Goal: Find specific page/section: Locate a particular part of the current website

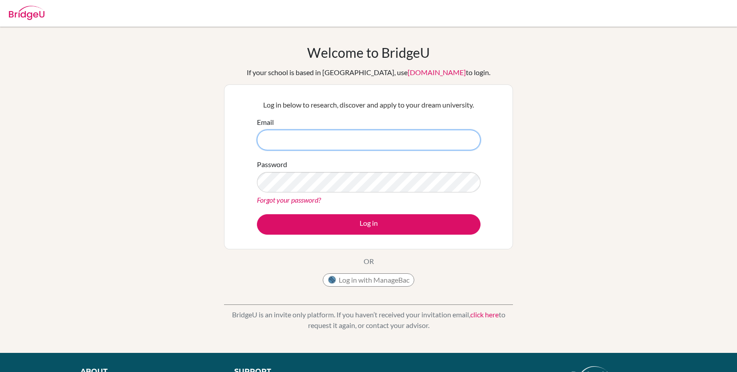
type input "bmoore@lcis.bs"
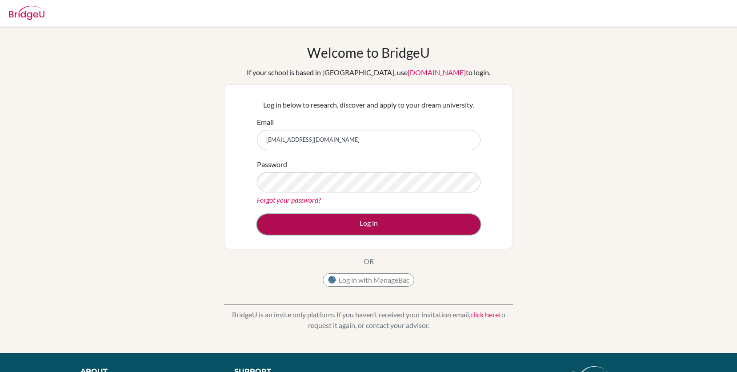
click at [381, 228] on button "Log in" at bounding box center [369, 224] width 224 height 20
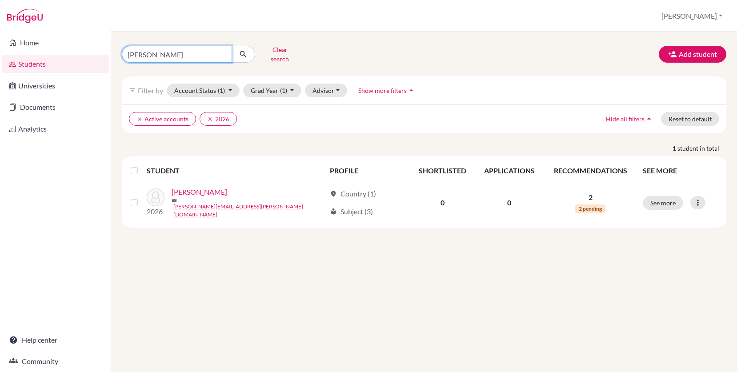
click at [155, 52] on input "[PERSON_NAME]" at bounding box center [177, 54] width 110 height 17
type input "m"
type input "j"
type input "[PERSON_NAME]"
click button "submit" at bounding box center [244, 54] width 24 height 17
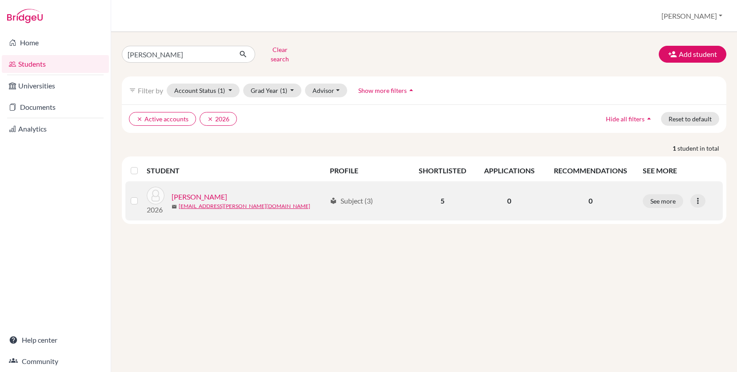
click at [192, 192] on link "[PERSON_NAME]" at bounding box center [200, 197] width 56 height 11
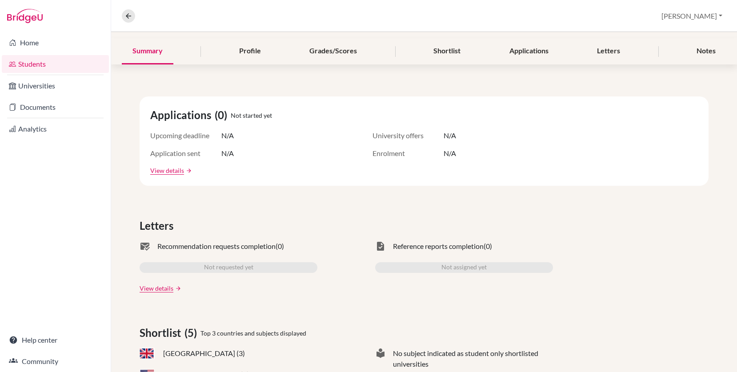
scroll to position [100, 0]
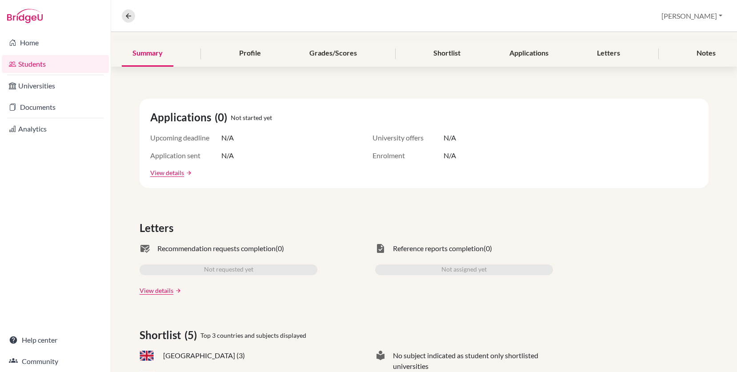
click at [252, 67] on div "[PERSON_NAME] Access student's account 2026 | [EMAIL_ADDRESS][PERSON_NAME][DOMA…" at bounding box center [424, 312] width 626 height 760
click at [248, 53] on div "Profile" at bounding box center [249, 53] width 43 height 26
